Goal: Task Accomplishment & Management: Complete application form

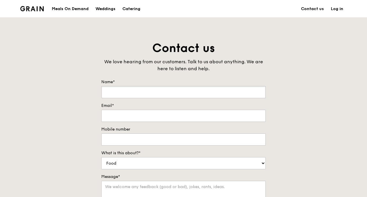
click at [134, 91] on input "Name*" at bounding box center [183, 92] width 164 height 12
type input "[PERSON_NAME]"
type input "[PERSON_NAME][EMAIL_ADDRESS][PERSON_NAME][DOMAIN_NAME]"
type input "90037303"
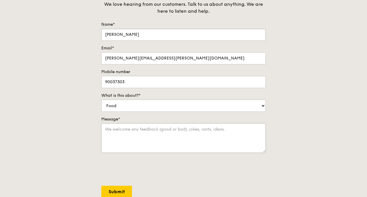
scroll to position [58, 0]
click at [105, 129] on textarea "Message*" at bounding box center [183, 138] width 164 height 30
click at [139, 128] on textarea "We would like to" at bounding box center [183, 138] width 164 height 30
click at [202, 128] on textarea "We would like to request for Buffet quotation for" at bounding box center [183, 138] width 164 height 30
type textarea "We would like to request for Buffet quotation for 40 Pax on [DATE]"
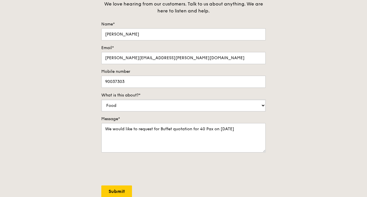
click at [122, 103] on select "Food Service Billing/Payment Catering Others" at bounding box center [183, 106] width 164 height 12
select select "Catering"
click at [101, 100] on select "Food Service Billing/Payment Catering Others" at bounding box center [183, 106] width 164 height 12
click at [232, 127] on textarea "We would like to request for Buffet quotation for 40 Pax on [DATE]" at bounding box center [183, 138] width 164 height 30
click at [115, 140] on textarea "We would like to request for Buffet quotation for 40 Pax on [DATE]" at bounding box center [183, 138] width 164 height 30
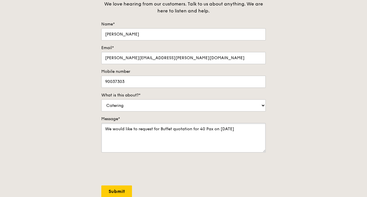
click at [247, 129] on textarea "We would like to request for Buffet quotation for 40 Pax on [DATE]" at bounding box center [183, 138] width 164 height 30
click at [161, 128] on textarea "We would like to request for Buffet quotation for 40 Pax on [DATE]." at bounding box center [183, 138] width 164 height 30
click at [195, 128] on textarea "We would like to request for Buffet quotation for 40 Pax on [DATE]." at bounding box center [183, 138] width 164 height 30
click at [194, 129] on textarea "We would like to request for Buffet quotation for 40 Pax on [DATE]." at bounding box center [183, 138] width 164 height 30
type textarea "We would like to request for Buffet quotation Urgently for 40 Pax on [DATE]."
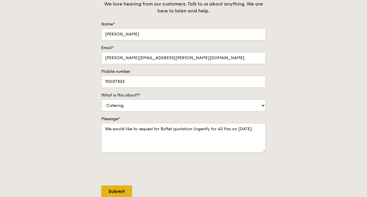
click at [119, 190] on input "Submit" at bounding box center [116, 192] width 31 height 12
select select "Food"
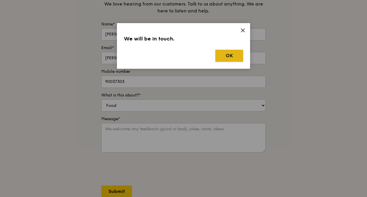
drag, startPoint x: 218, startPoint y: 58, endPoint x: 216, endPoint y: 61, distance: 3.6
click at [216, 60] on button "OK" at bounding box center [229, 56] width 28 height 12
